Goal: Task Accomplishment & Management: Complete application form

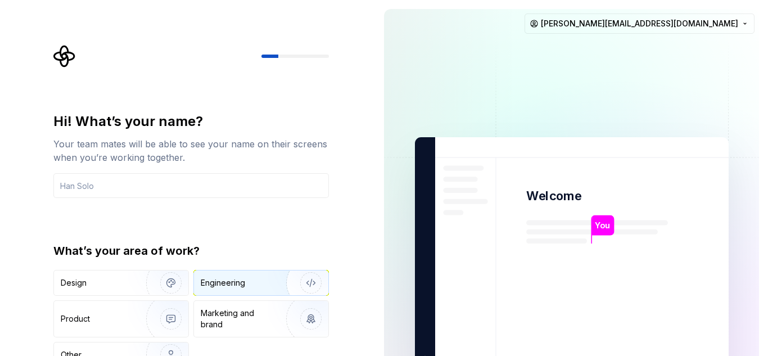
click at [249, 287] on div "Engineering" at bounding box center [245, 282] width 89 height 11
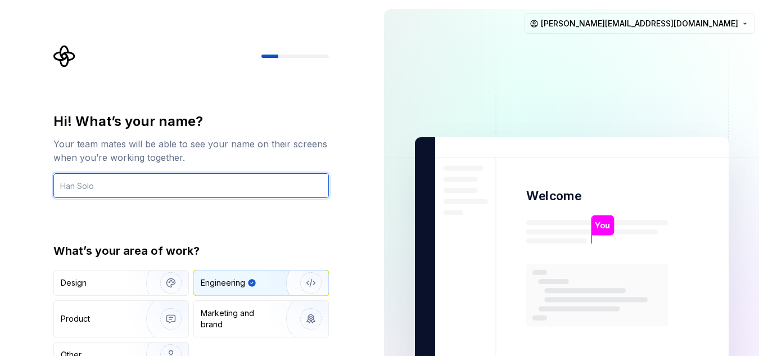
click at [111, 186] on input "text" at bounding box center [190, 185] width 275 height 25
type input "[PERSON_NAME]"
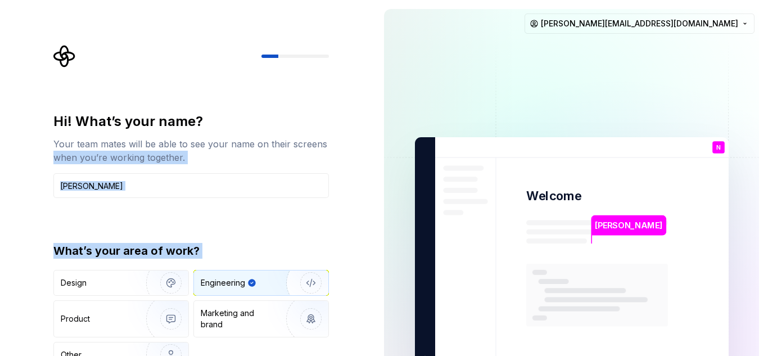
drag, startPoint x: 1, startPoint y: 297, endPoint x: 8, endPoint y: 159, distance: 137.9
click at [8, 159] on div "Hi! What’s your name? Your team mates will be able to see your name on their sc…" at bounding box center [187, 253] width 375 height 507
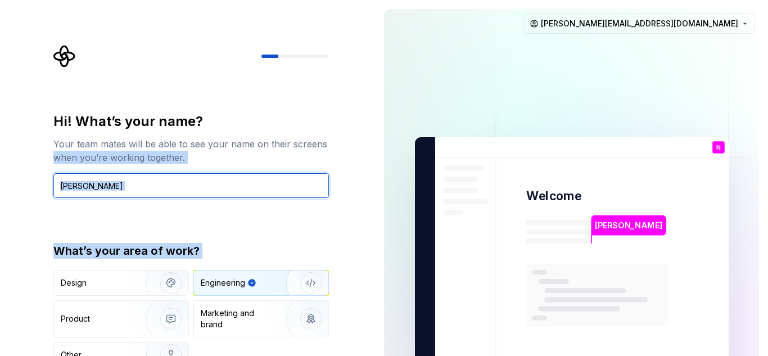
click at [207, 178] on input "[PERSON_NAME]" at bounding box center [190, 185] width 275 height 25
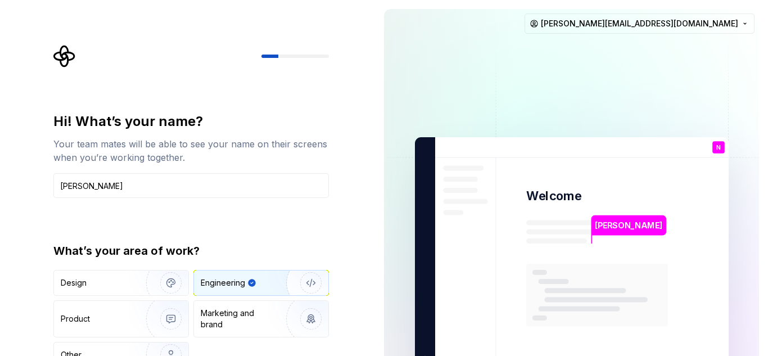
drag, startPoint x: 366, startPoint y: 137, endPoint x: 223, endPoint y: 60, distance: 162.2
click at [363, 134] on div "Hi! What’s your name? Your team mates will be able to see your name on their sc…" at bounding box center [187, 253] width 375 height 507
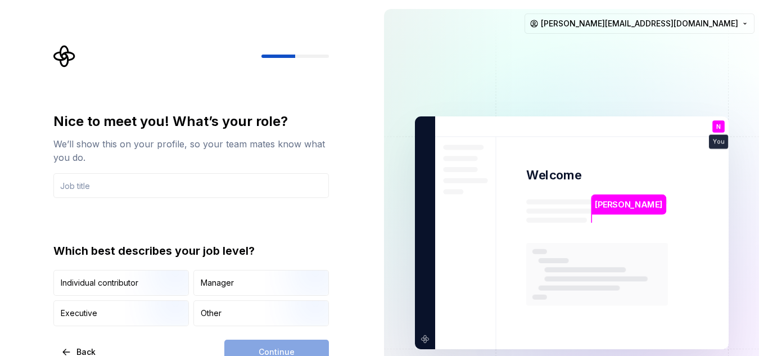
click at [283, 353] on div "Continue" at bounding box center [276, 351] width 105 height 25
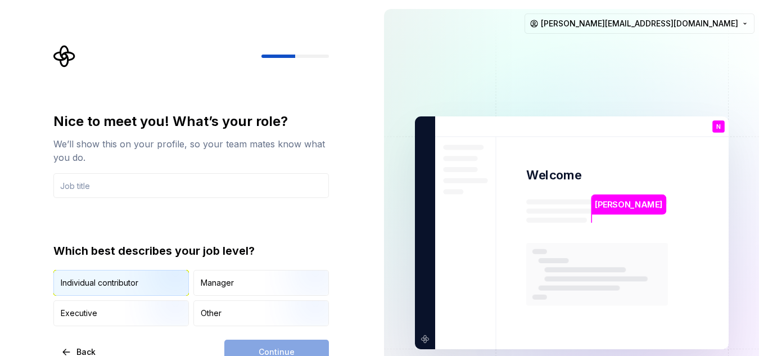
click at [99, 285] on div "Individual contributor" at bounding box center [100, 282] width 78 height 11
click at [263, 345] on div "Continue" at bounding box center [276, 351] width 105 height 25
click at [264, 350] on div "Continue" at bounding box center [276, 351] width 105 height 25
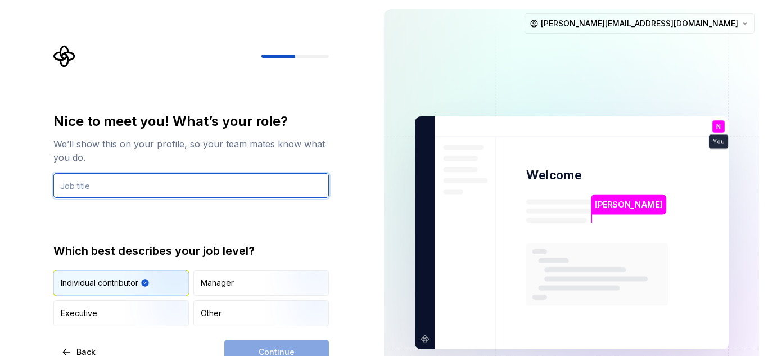
click at [95, 182] on input "text" at bounding box center [190, 185] width 275 height 25
type input "Senior Front-End Developer"
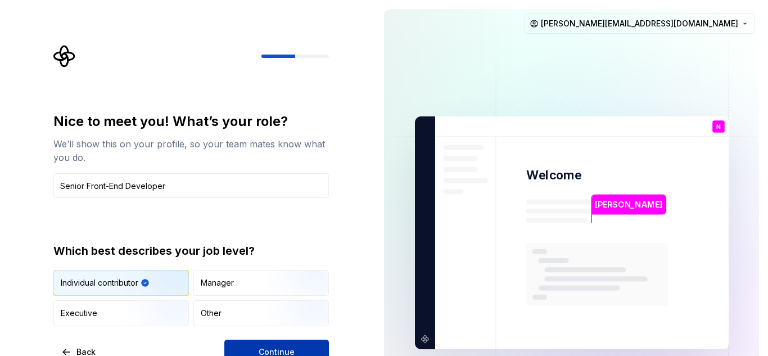
click at [270, 346] on button "Continue" at bounding box center [276, 351] width 105 height 25
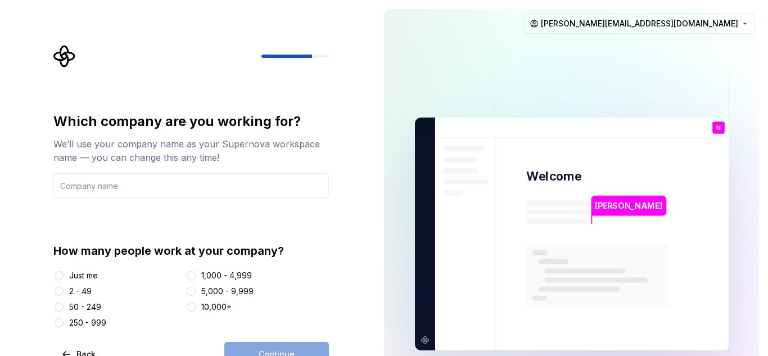
click at [74, 275] on div "Just me" at bounding box center [83, 275] width 29 height 11
click at [64, 275] on button "Just me" at bounding box center [59, 275] width 9 height 9
click at [271, 350] on div "Continue" at bounding box center [276, 354] width 105 height 25
click at [154, 189] on input "text" at bounding box center [190, 185] width 275 height 25
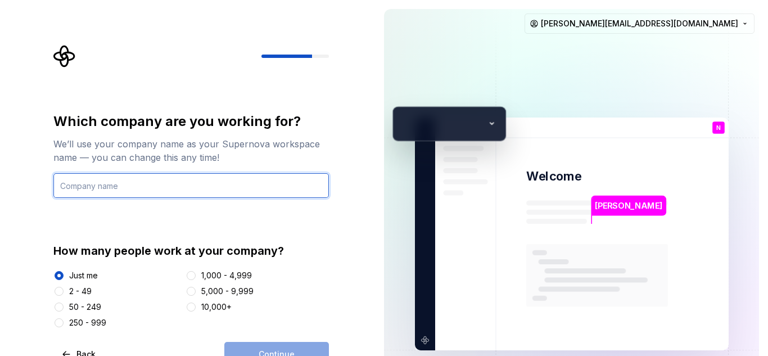
type input "Upkarak Tech Solutions Pvt. Ltd"
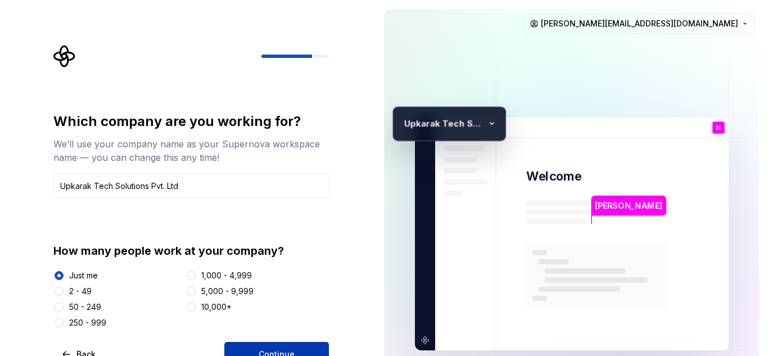
click at [274, 344] on button "Continue" at bounding box center [276, 354] width 105 height 25
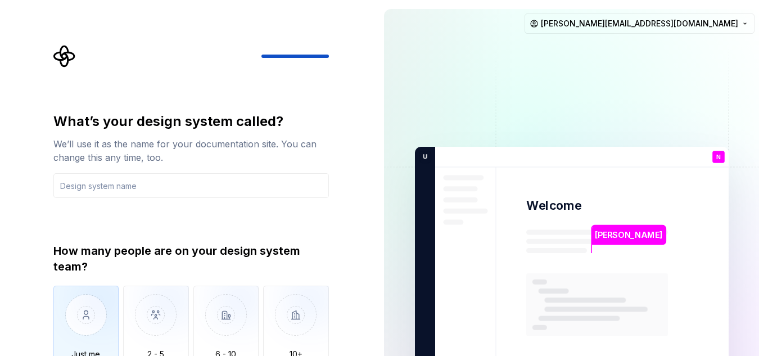
click at [90, 336] on img "button" at bounding box center [86, 323] width 66 height 75
click at [148, 181] on input "text" at bounding box center [190, 185] width 275 height 25
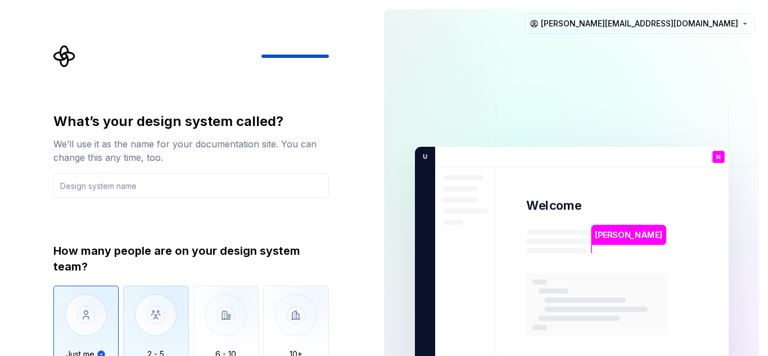
click at [173, 324] on img "button" at bounding box center [156, 323] width 66 height 75
